Goal: Task Accomplishment & Management: Use online tool/utility

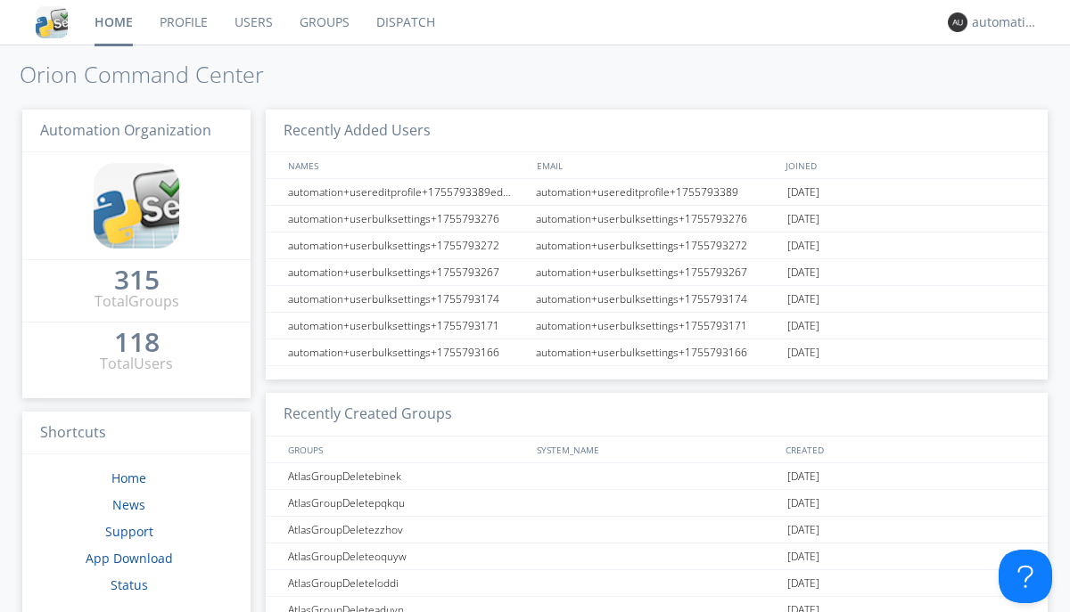
click at [404, 22] on link "Dispatch" at bounding box center [406, 22] width 86 height 45
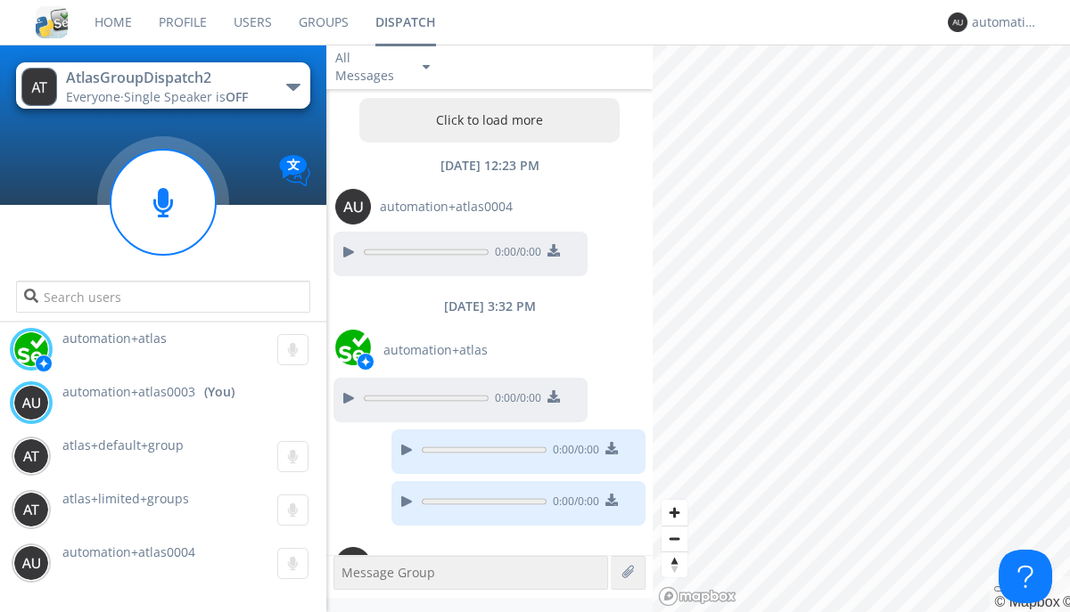
click at [292, 86] on div "button" at bounding box center [293, 87] width 14 height 7
click at [0, 0] on span "AtlasGroupDispatch" at bounding box center [0, 0] width 0 height 0
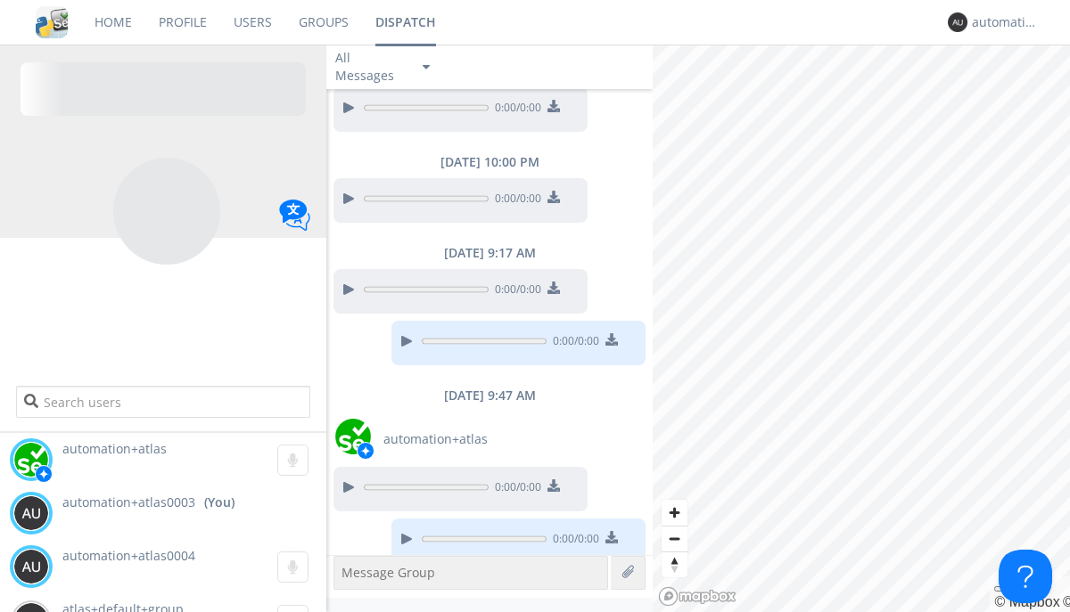
scroll to position [1350, 0]
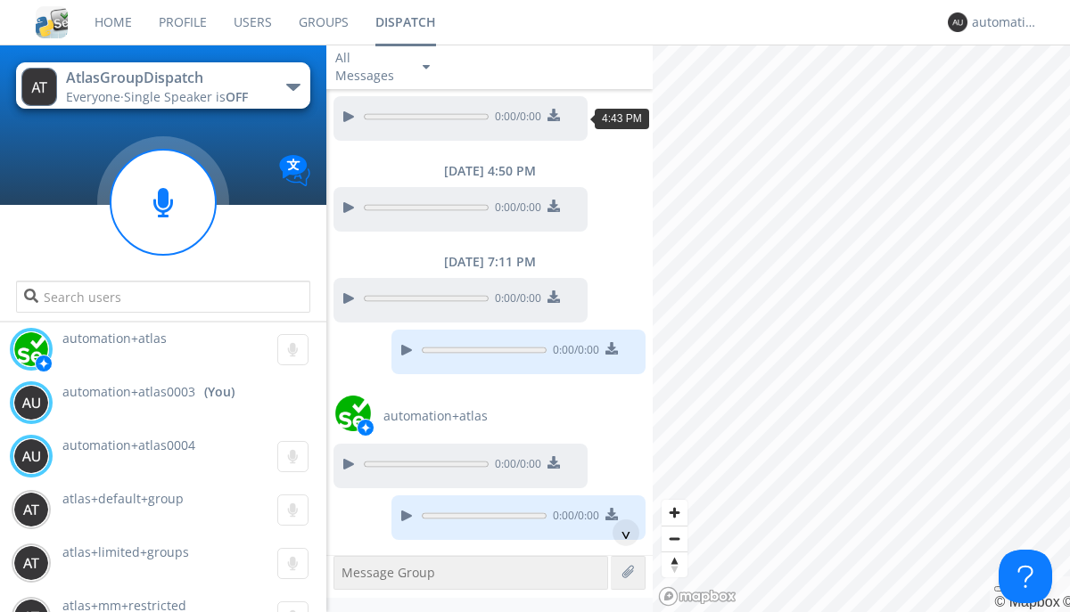
scroll to position [141, 0]
click at [619, 533] on div "^" at bounding box center [625, 533] width 27 height 27
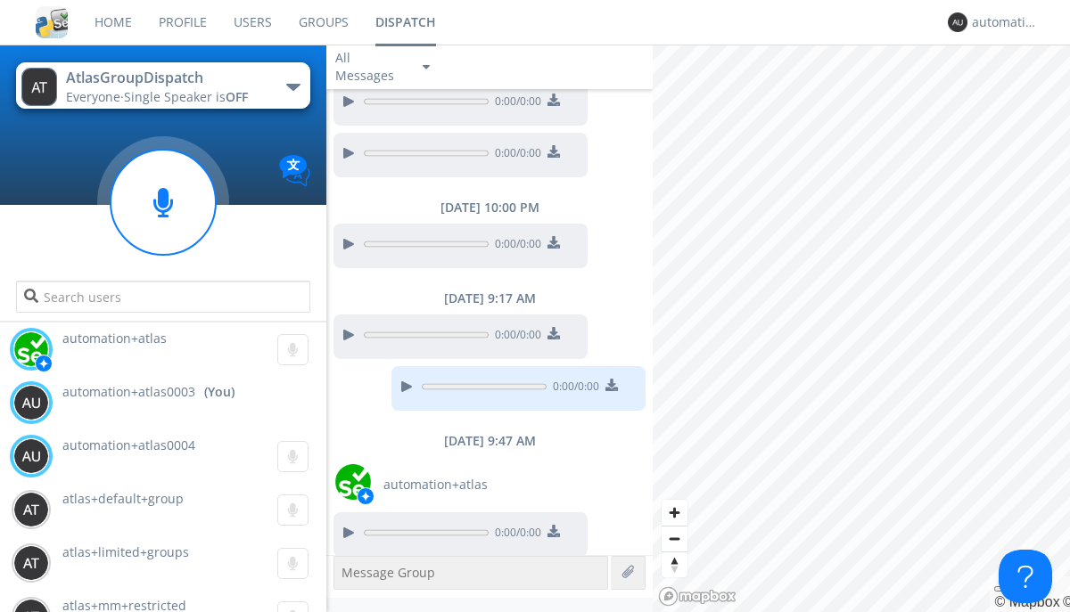
scroll to position [1350, 0]
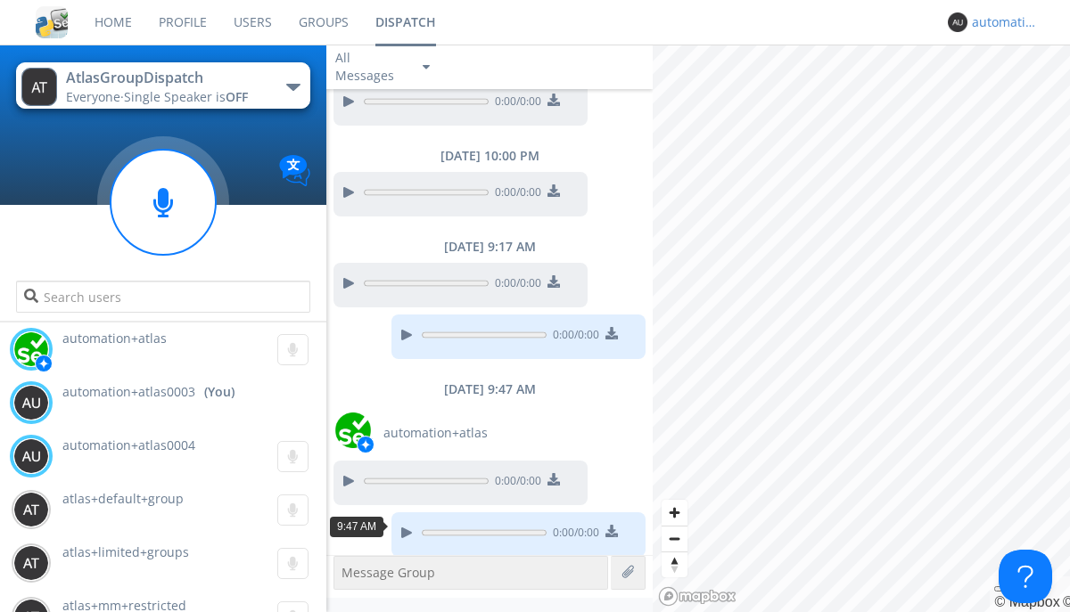
click at [1000, 22] on div "automation+atlas0003" at bounding box center [1005, 22] width 67 height 18
click at [1014, 94] on div "Log Out" at bounding box center [1014, 94] width 92 height 32
